Goal: Information Seeking & Learning: Learn about a topic

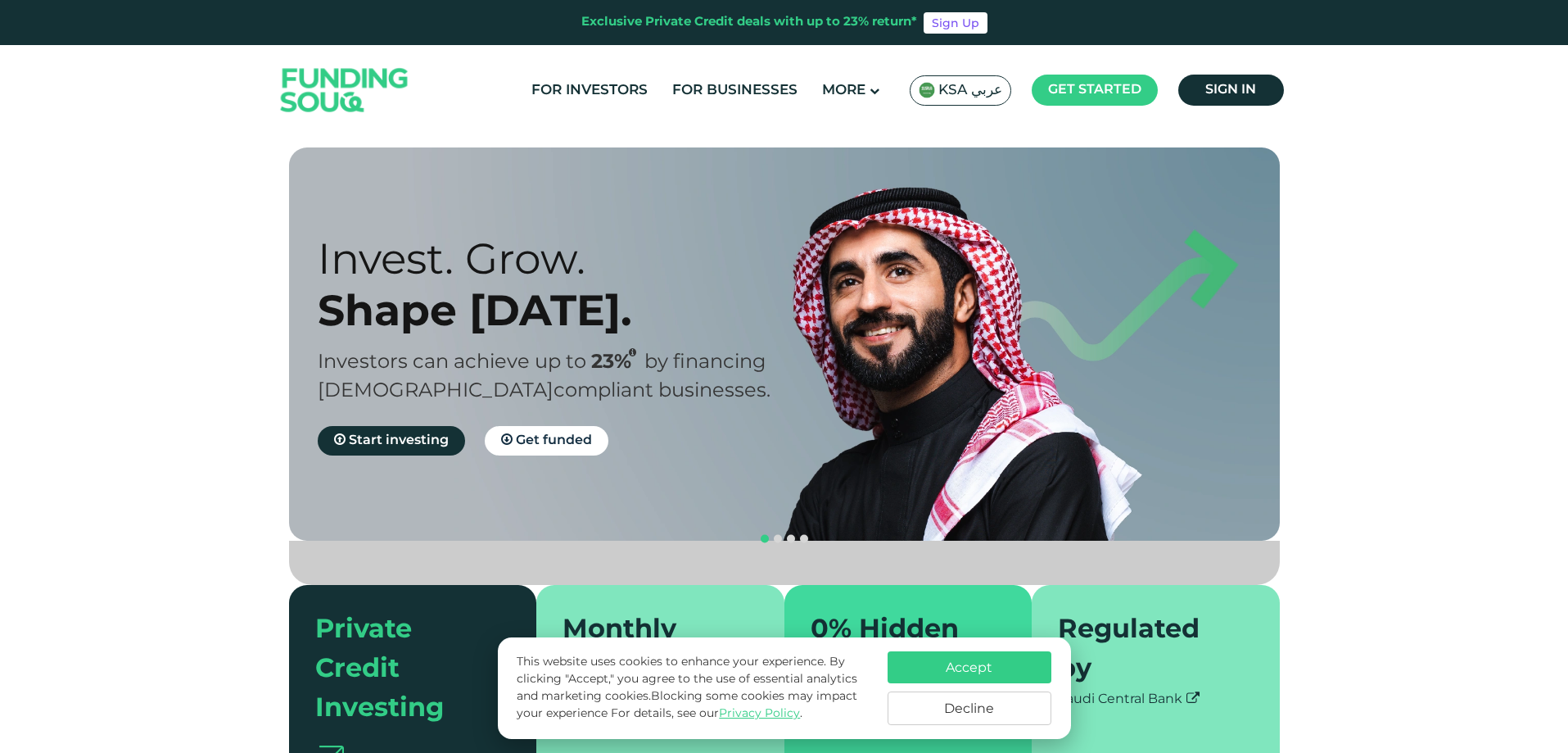
click at [962, 81] on span "KSA عربي" at bounding box center [970, 90] width 63 height 19
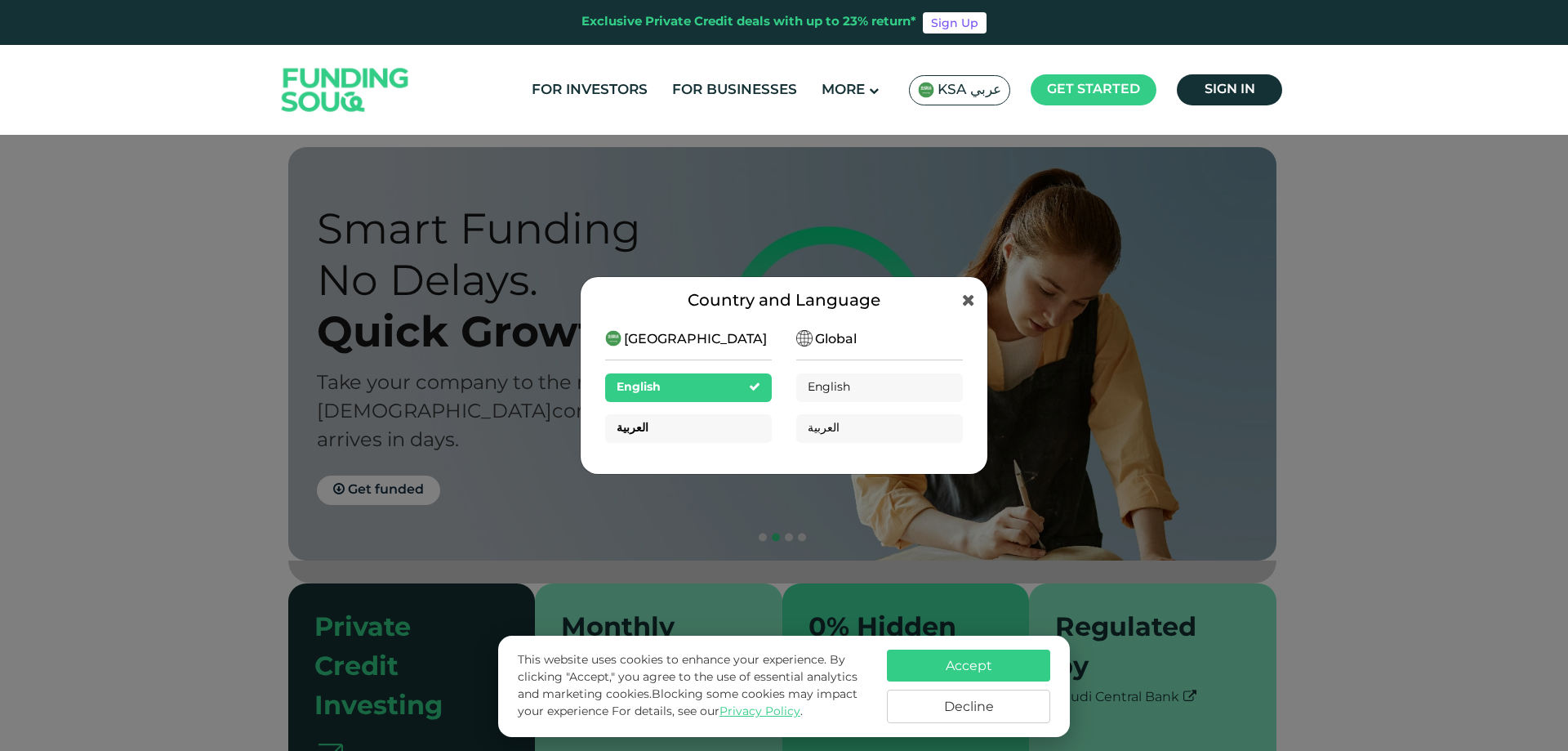
click at [688, 421] on div "العربية" at bounding box center [689, 428] width 167 height 29
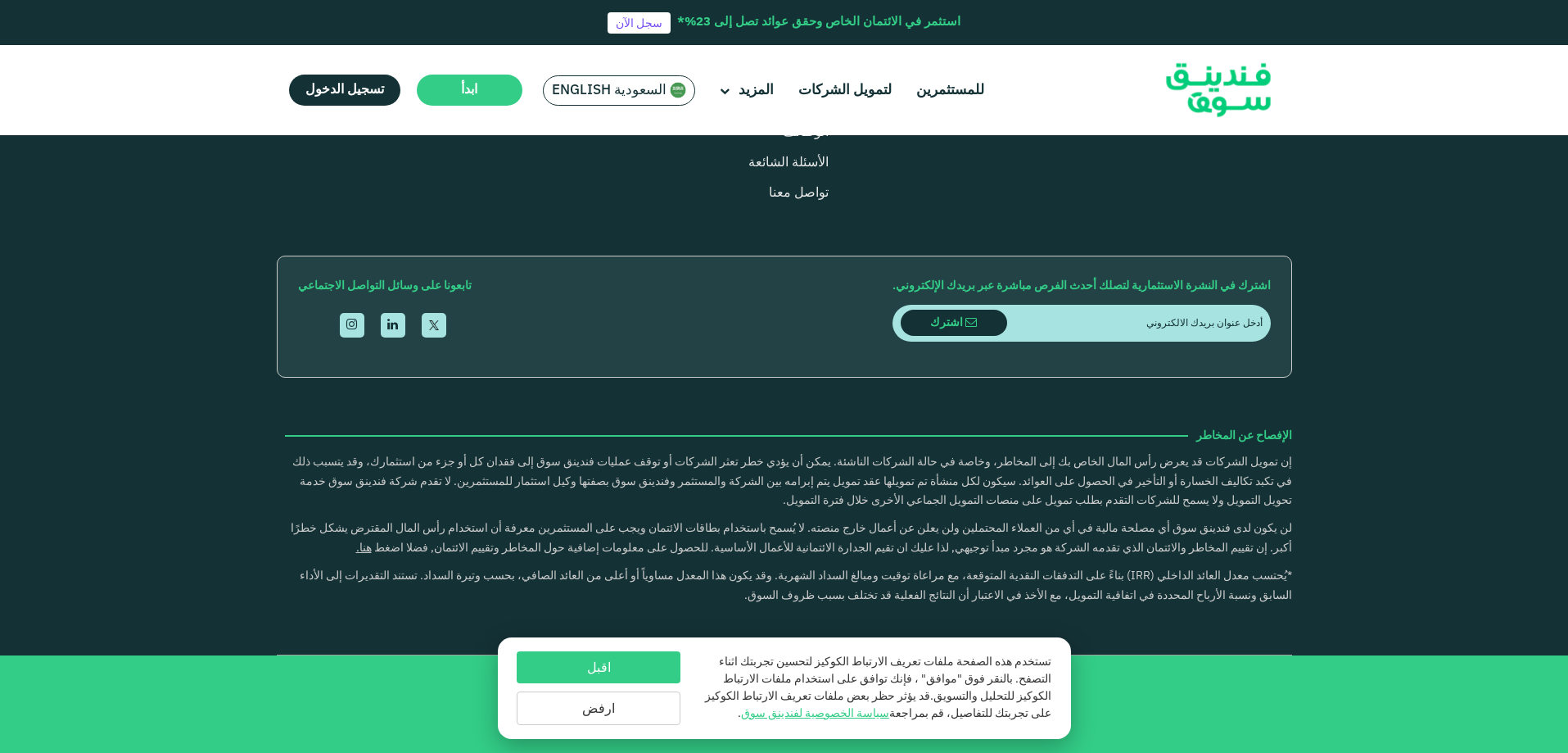
scroll to position [2376, 0]
type tc-range-slider "4"
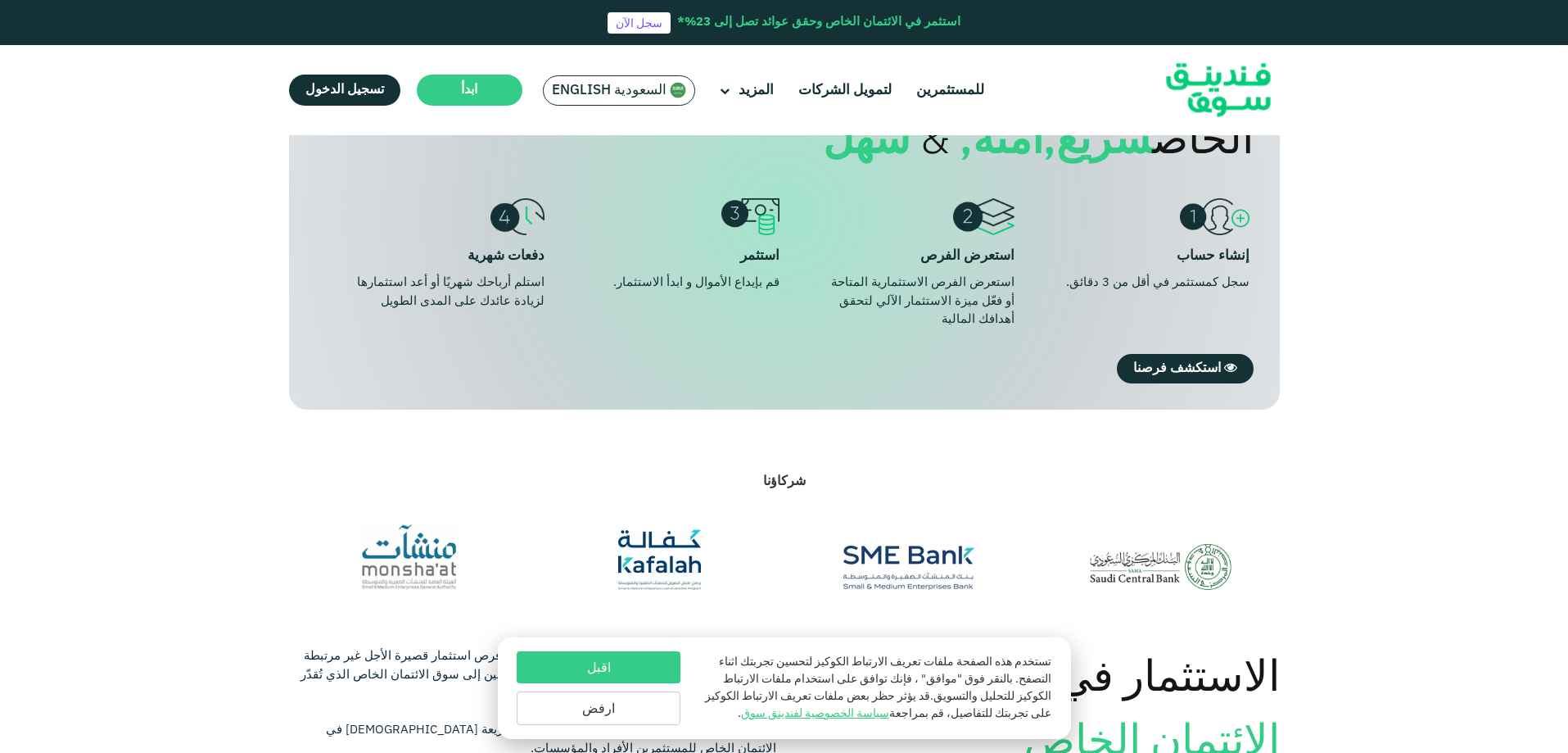
scroll to position [983, 0]
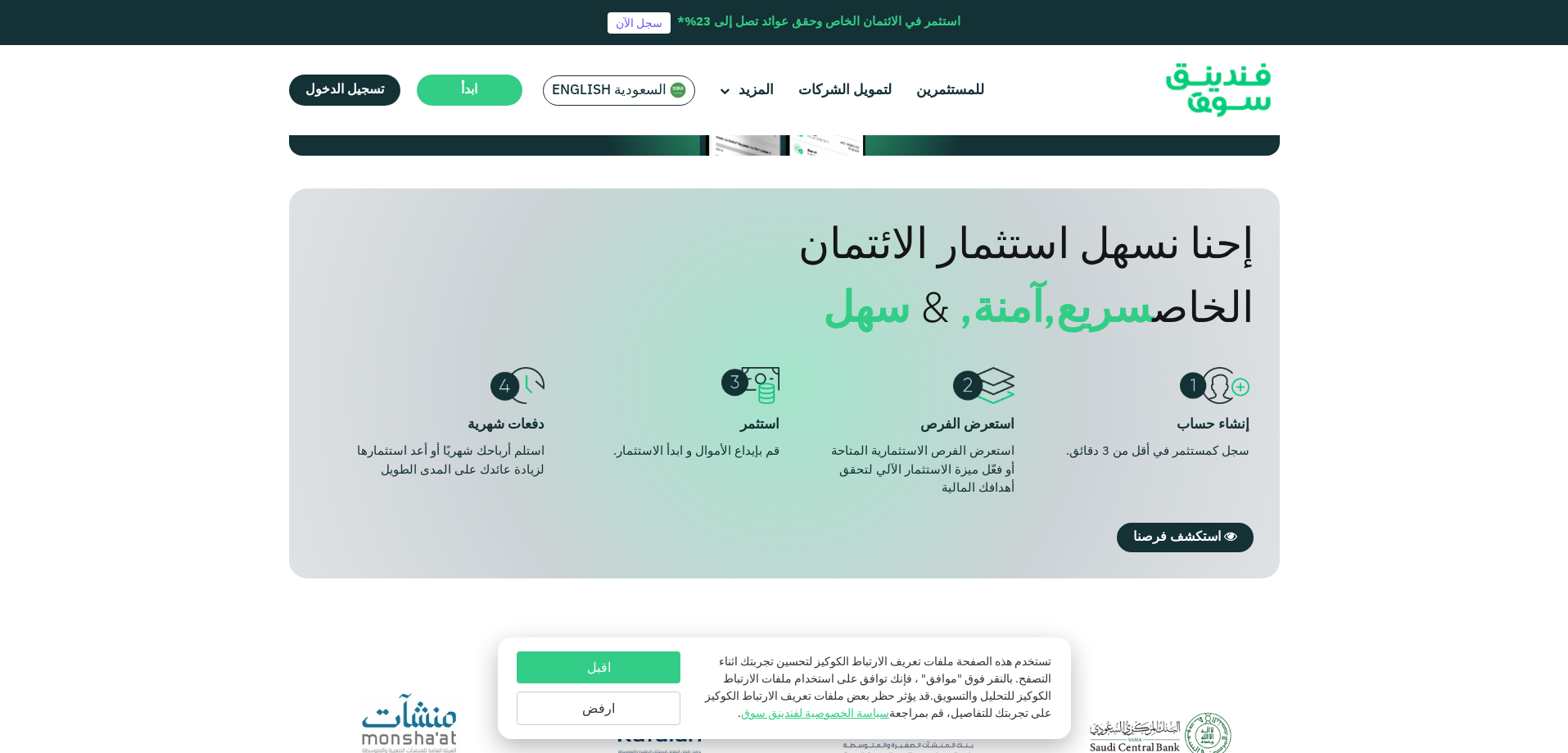
scroll to position [983, 0]
